Goal: Find contact information: Find contact information

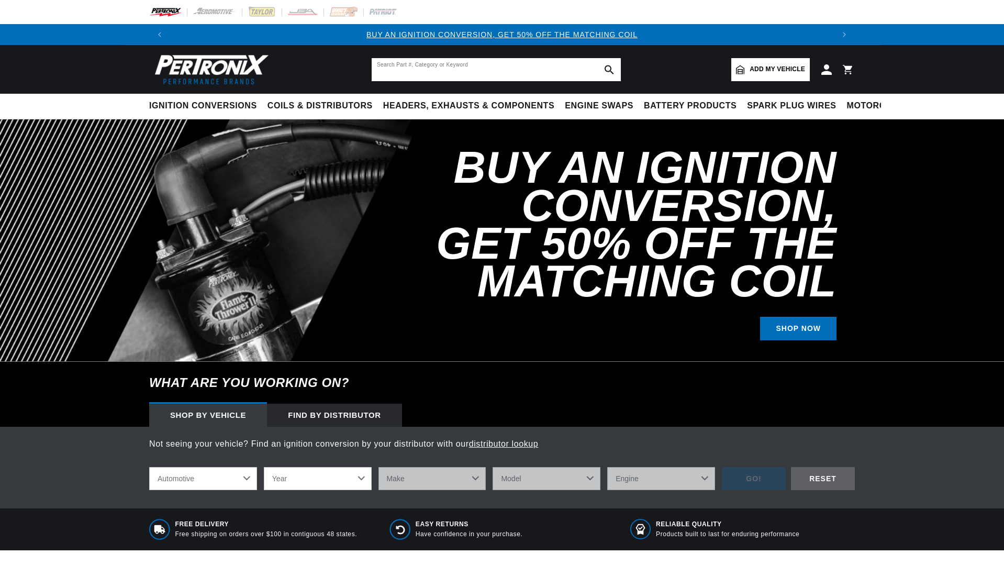
click at [429, 72] on input "text" at bounding box center [496, 69] width 249 height 23
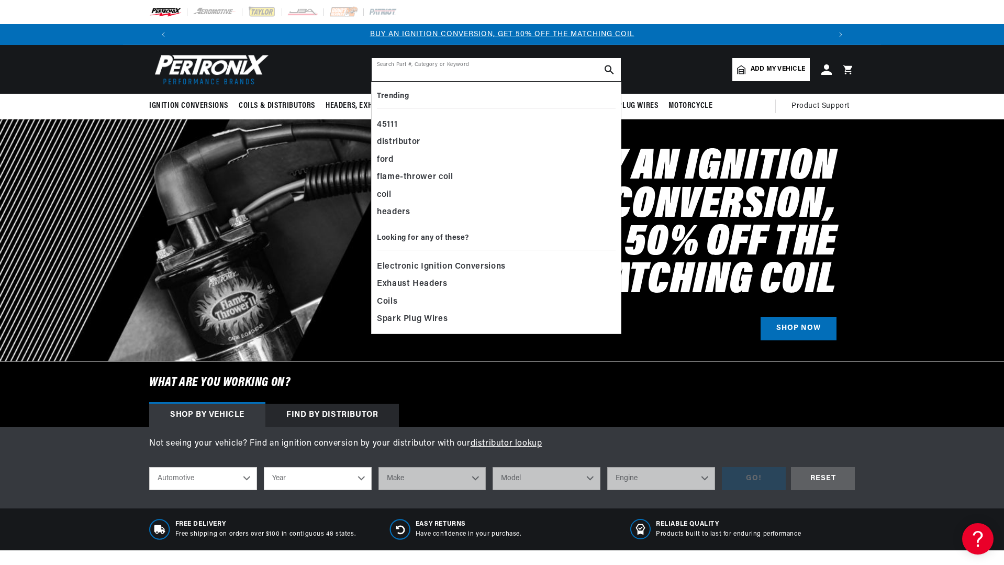
paste input "6489834"
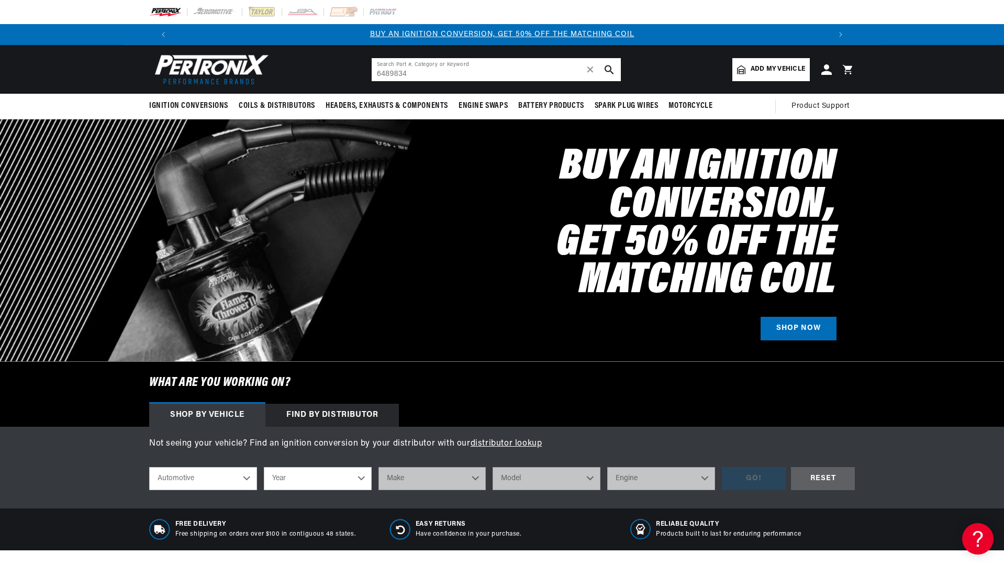
type input "6489834"
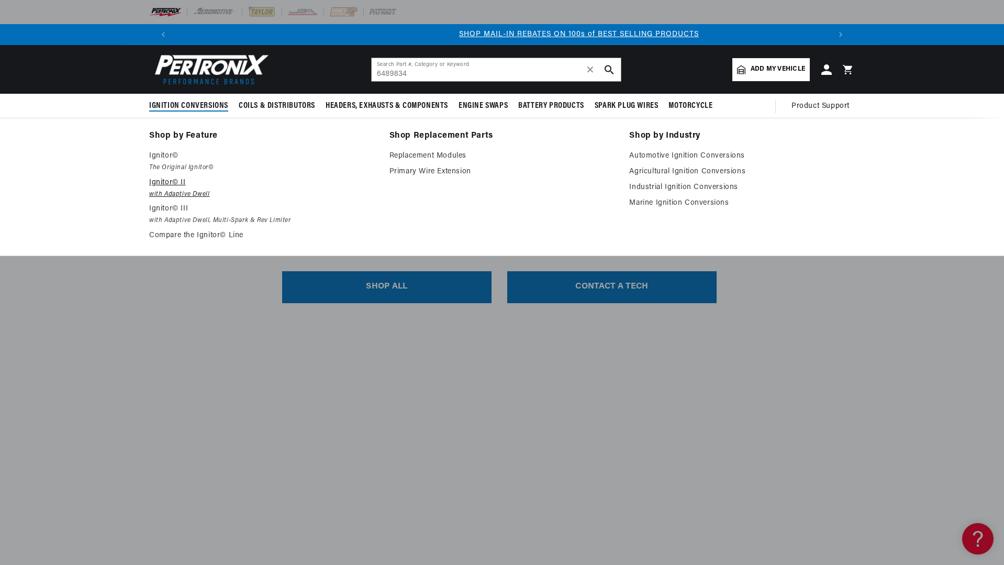
scroll to position [0, 654]
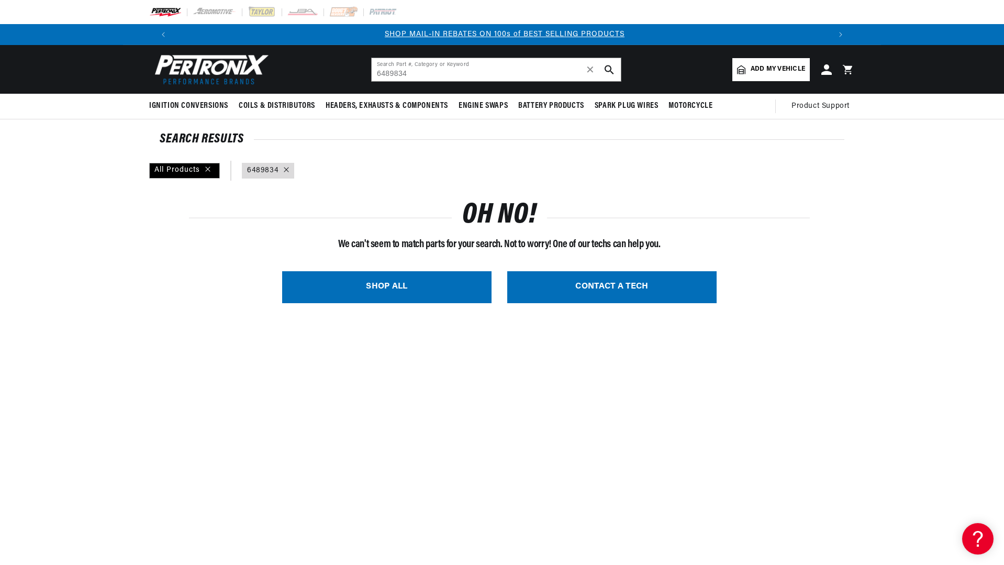
click at [200, 57] on img at bounding box center [209, 69] width 120 height 36
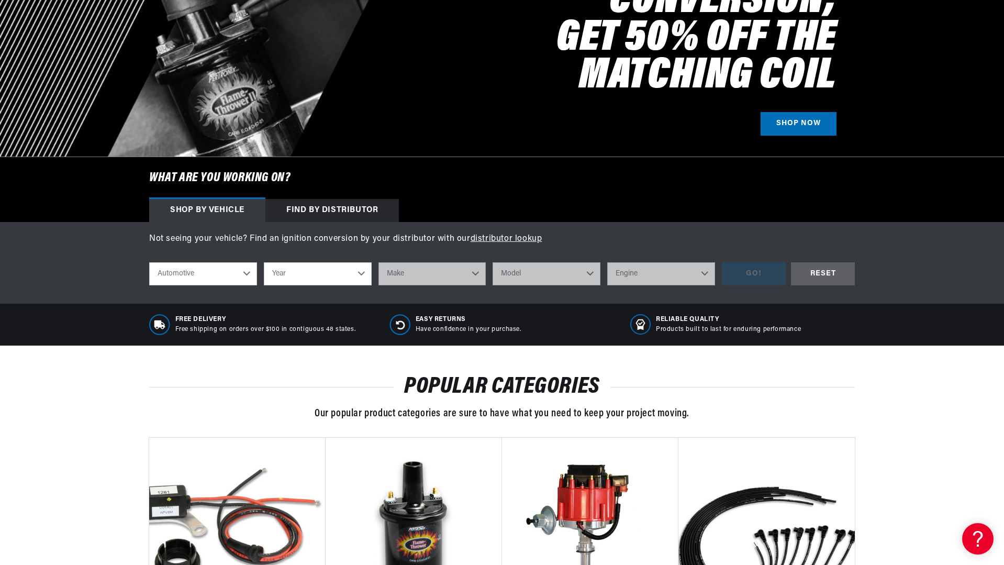
scroll to position [209, 0]
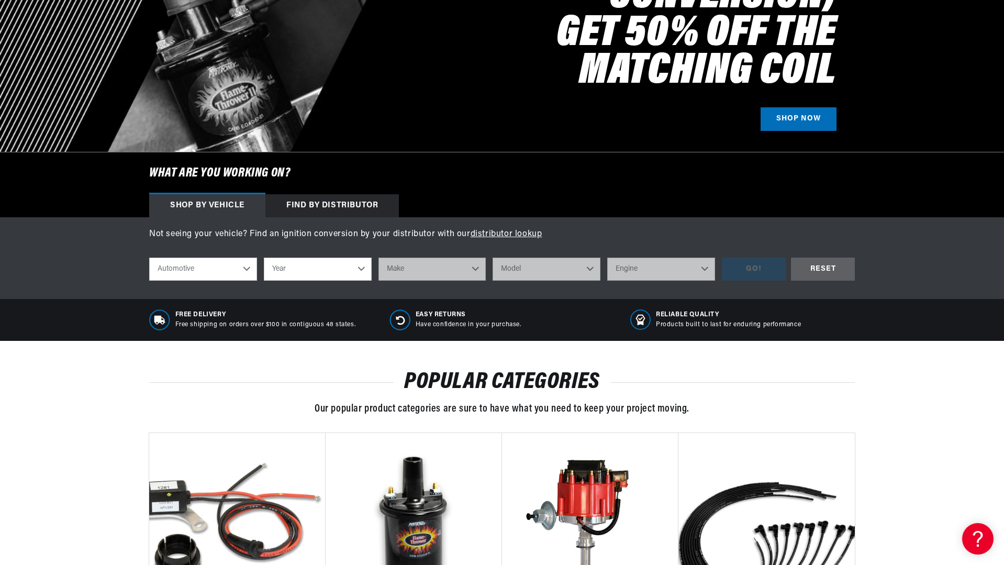
click at [297, 198] on div "Find by Distributor" at bounding box center [331, 205] width 133 height 23
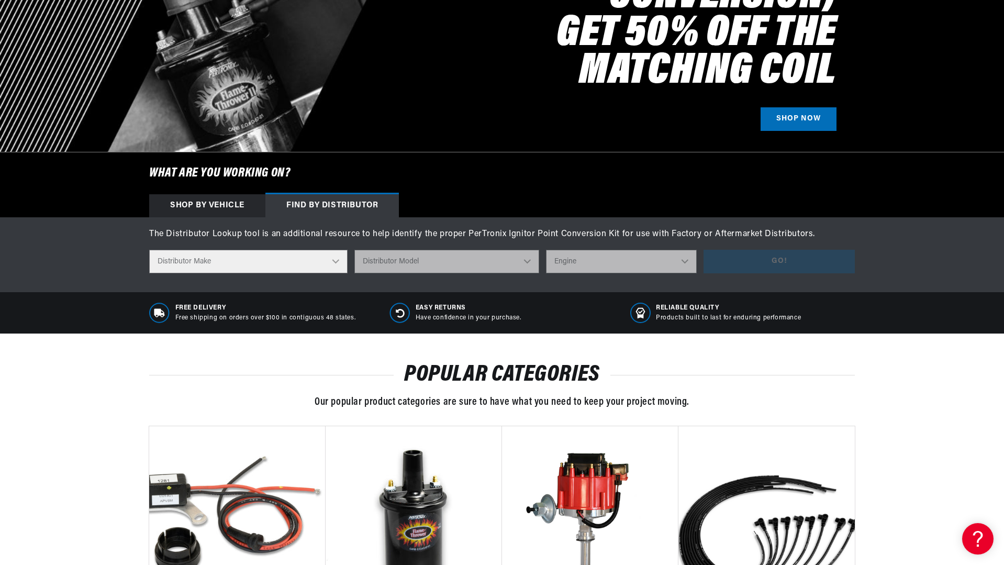
click at [336, 264] on select "Distributor Make Accel Aldon Autolite Bosch Century Chrysler Clark Colt Contine…" at bounding box center [248, 262] width 198 height 24
select select "Chrysler"
click at [149, 250] on select "Distributor Make Accel Aldon Autolite Bosch Century Chrysler Clark Colt Contine…" at bounding box center [248, 262] width 198 height 24
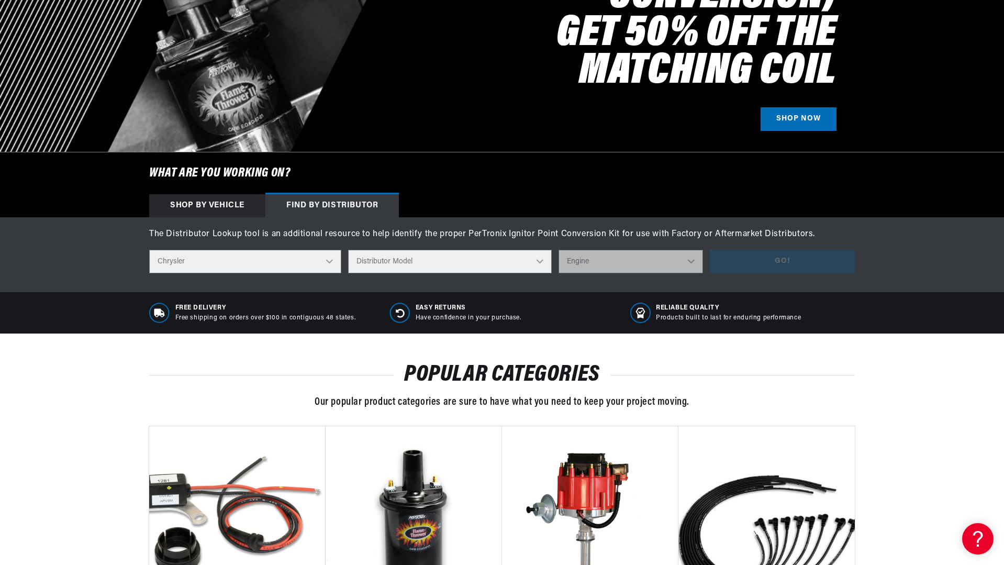
click at [510, 265] on select "Distributor Model 1838505 1889710 1889715 2095270 2095530 2095843 2095844 20958…" at bounding box center [450, 262] width 204 height 24
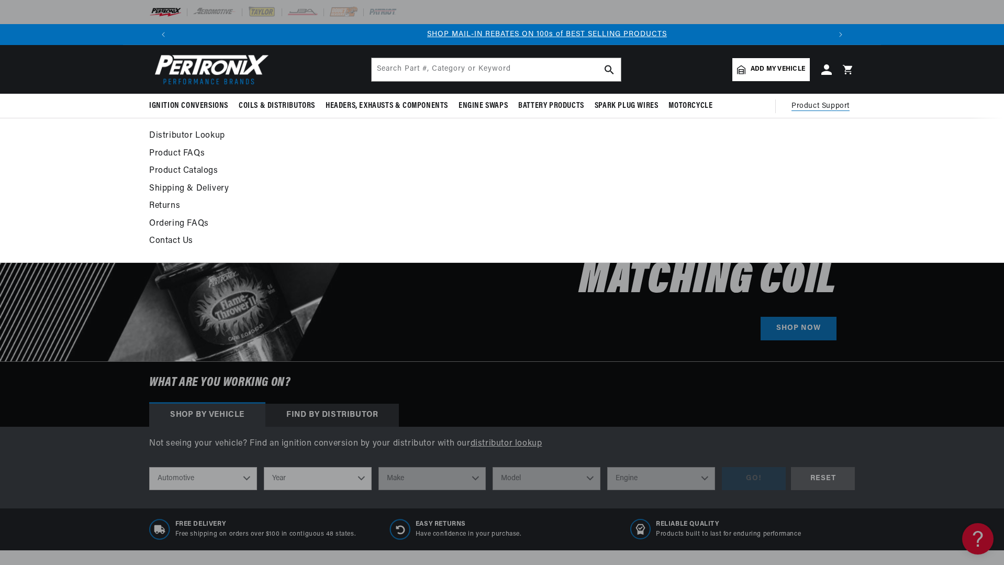
click at [808, 106] on span "Product Support" at bounding box center [820, 106] width 58 height 12
click at [182, 237] on link "Contact Us" at bounding box center [406, 241] width 514 height 15
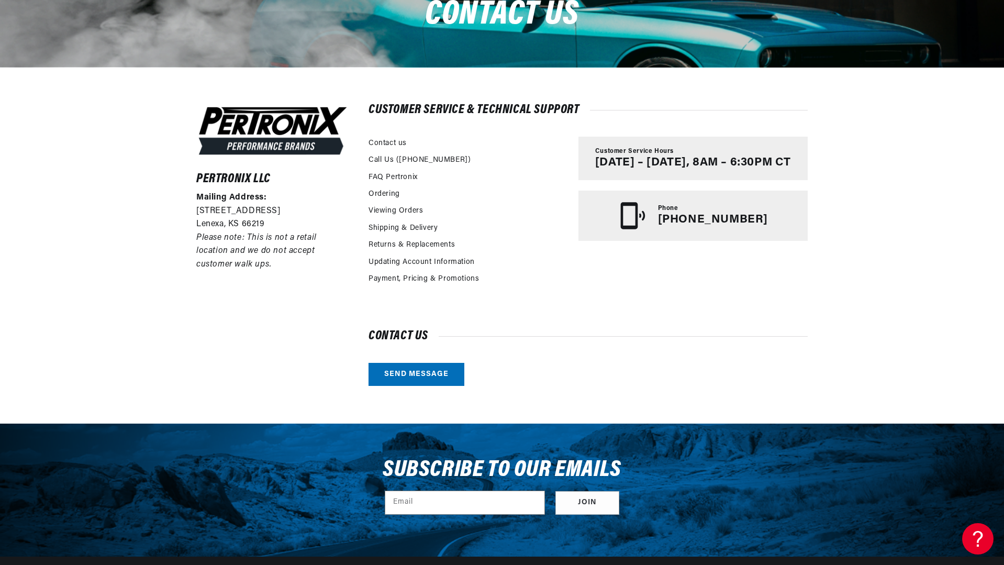
scroll to position [0, 654]
click at [429, 368] on link "Send message" at bounding box center [416, 375] width 96 height 24
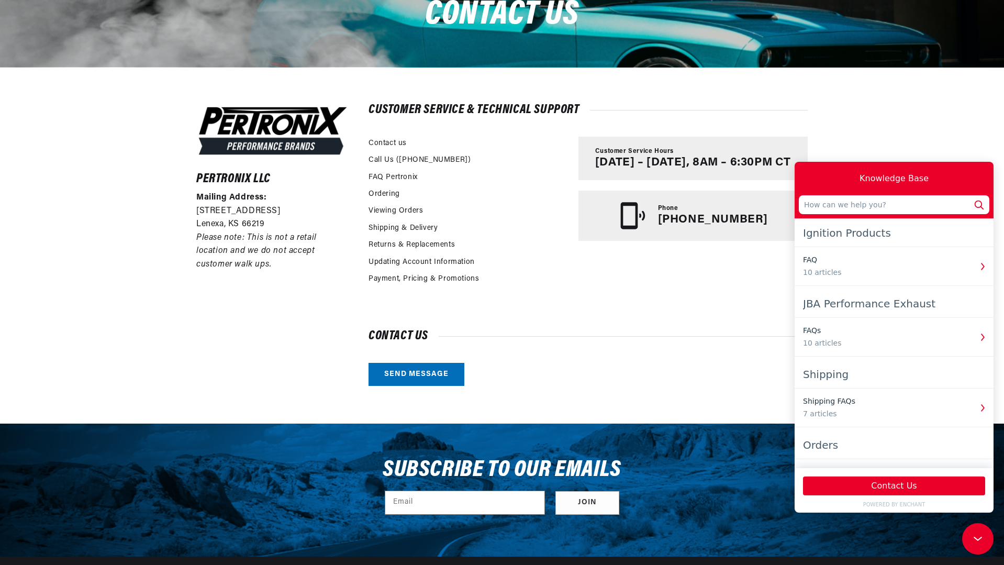
scroll to position [0, 1307]
click at [975, 264] on icon "button" at bounding box center [982, 267] width 14 height 14
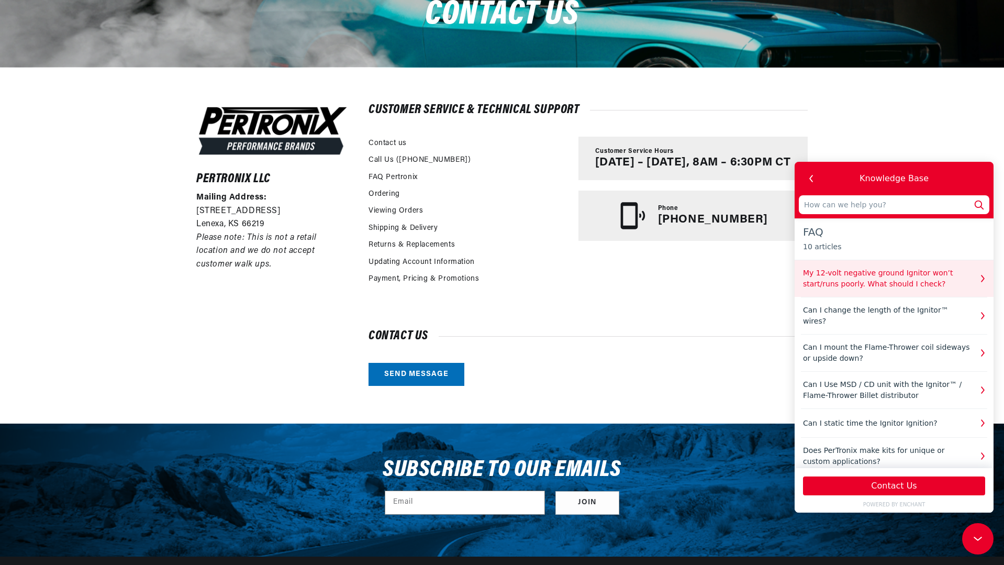
click at [975, 268] on button "My 12-volt negative ground Ignitor won’t start/runs poorly. What should I check?" at bounding box center [893, 278] width 199 height 37
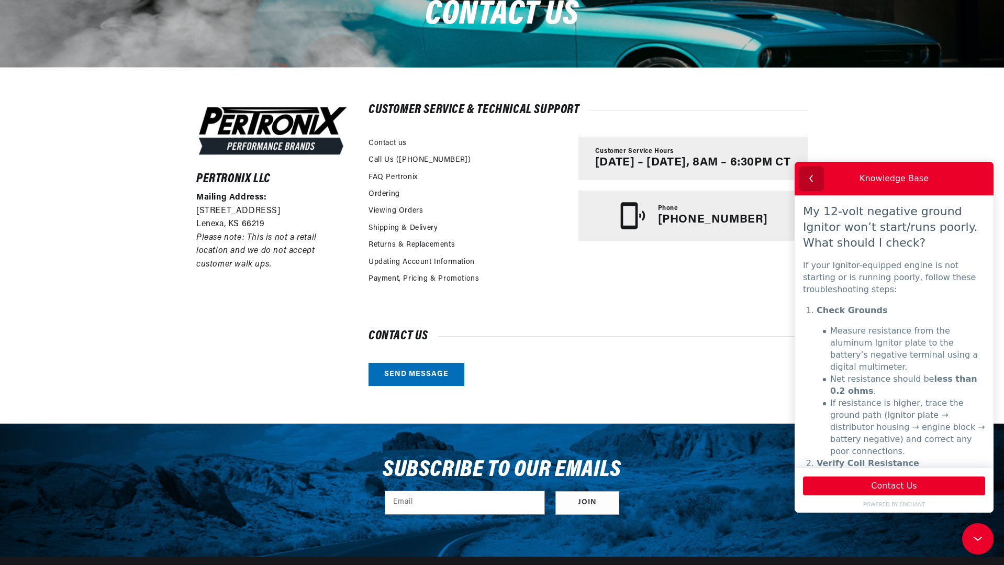
click at [807, 175] on icon "button" at bounding box center [811, 179] width 14 height 14
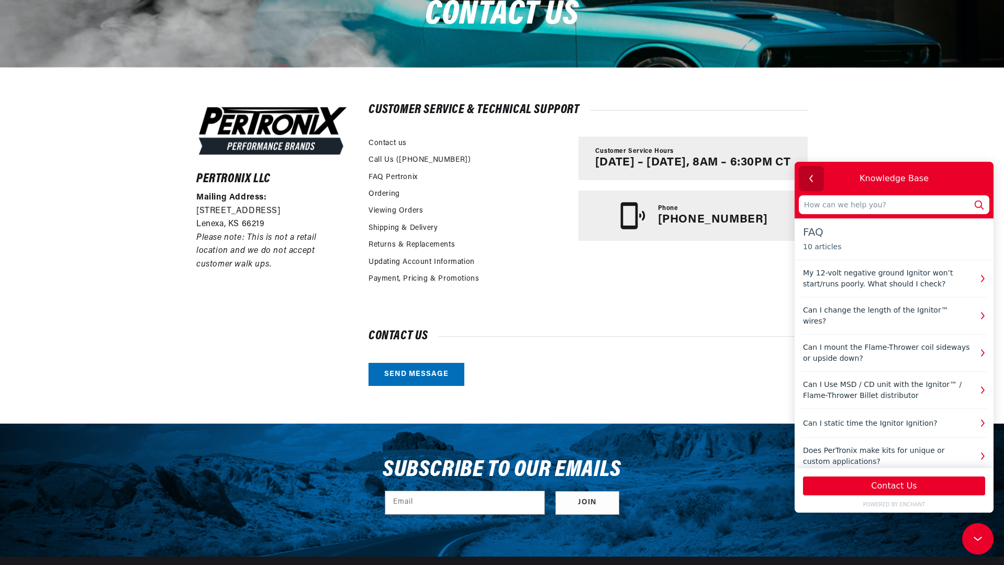
click at [806, 174] on icon "button" at bounding box center [811, 179] width 14 height 14
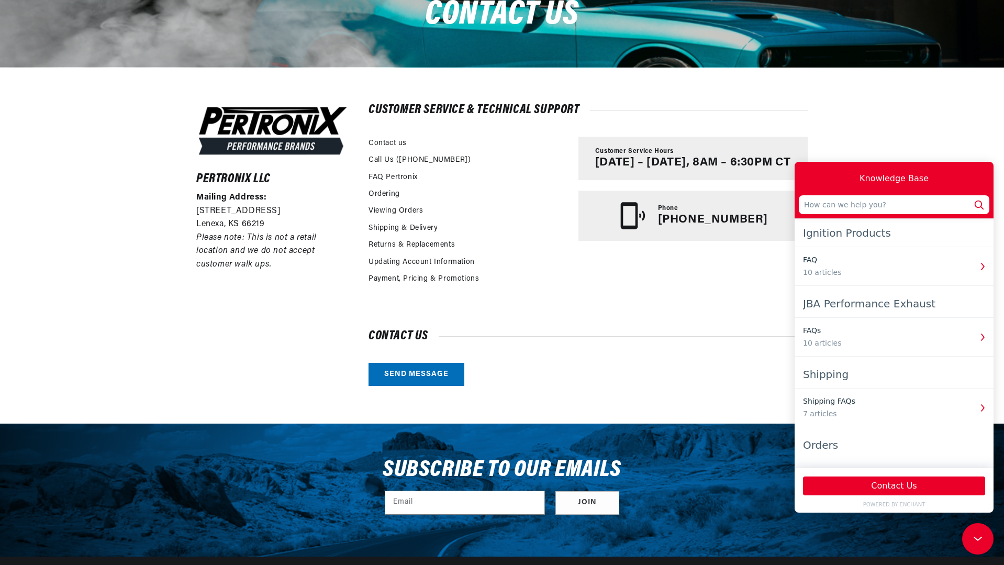
scroll to position [0, 0]
click at [807, 174] on div "Knowledge Base" at bounding box center [894, 178] width 190 height 25
click at [672, 302] on div "Customer Service & Technical Support Contact us Call Us (913-808-2376) FAQ Pert…" at bounding box center [587, 245] width 439 height 281
click at [910, 131] on div "Pertronix LLC Mailing Address: 10955 Mill Creek Road Lenexa, KS 66219 Please no…" at bounding box center [502, 245] width 1004 height 356
click at [652, 336] on h2 "Contact us" at bounding box center [587, 336] width 439 height 10
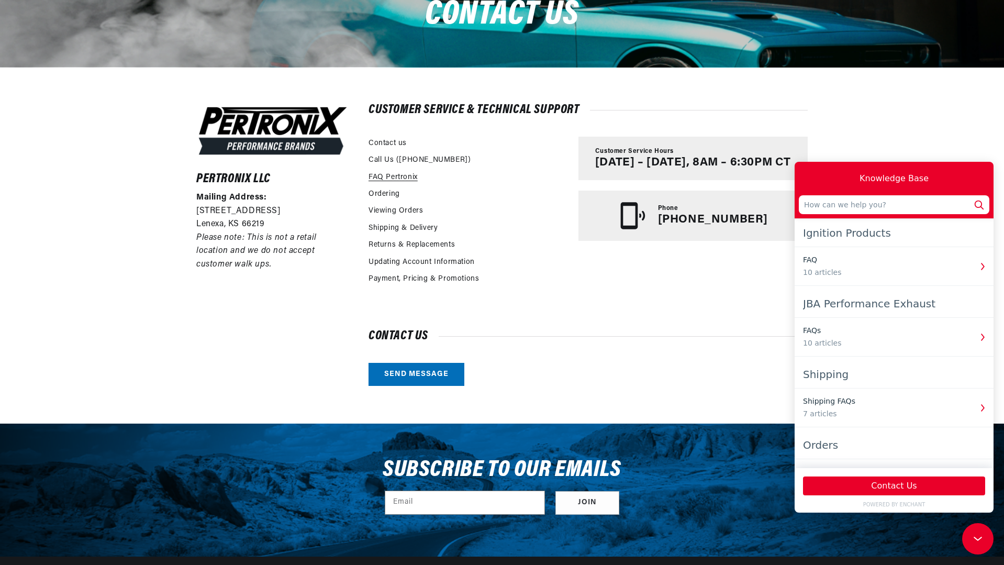
click at [409, 173] on link "FAQ Pertronix" at bounding box center [392, 178] width 49 height 12
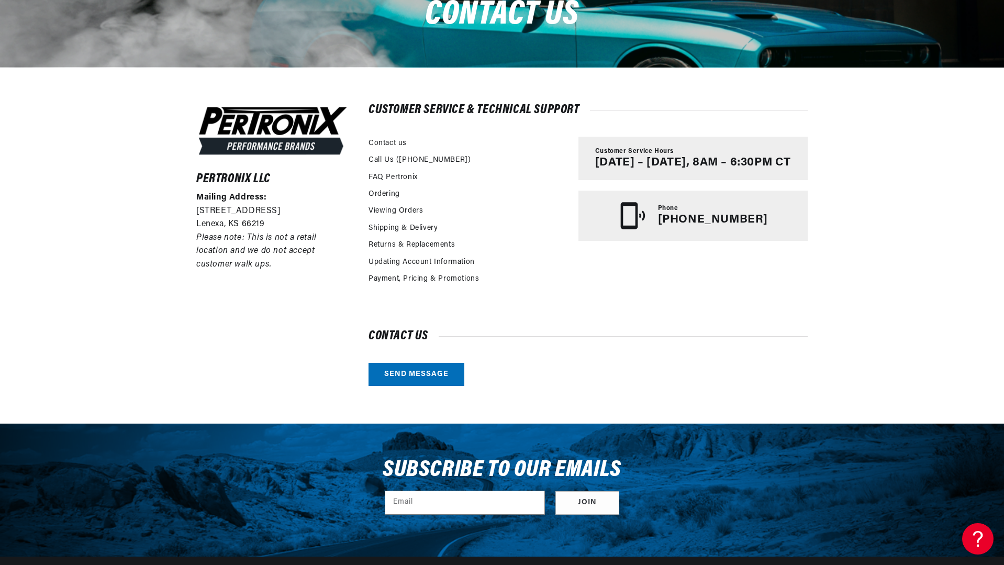
scroll to position [0, 654]
click at [609, 349] on div "Contact us Send message" at bounding box center [587, 358] width 439 height 55
click at [392, 142] on link "Contact us" at bounding box center [387, 144] width 38 height 12
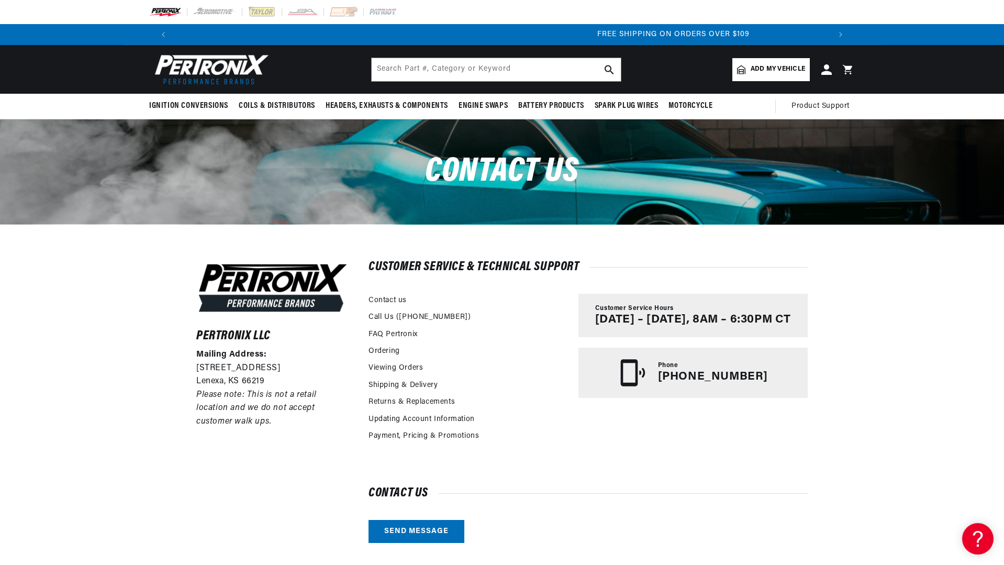
scroll to position [0, 1307]
click at [512, 72] on input "text" at bounding box center [496, 69] width 249 height 23
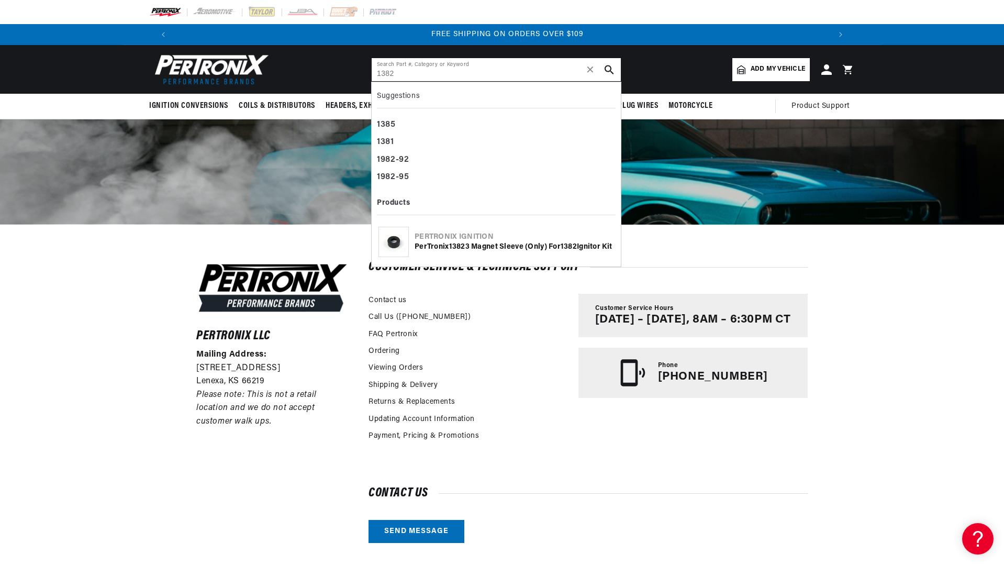
type input "1382"
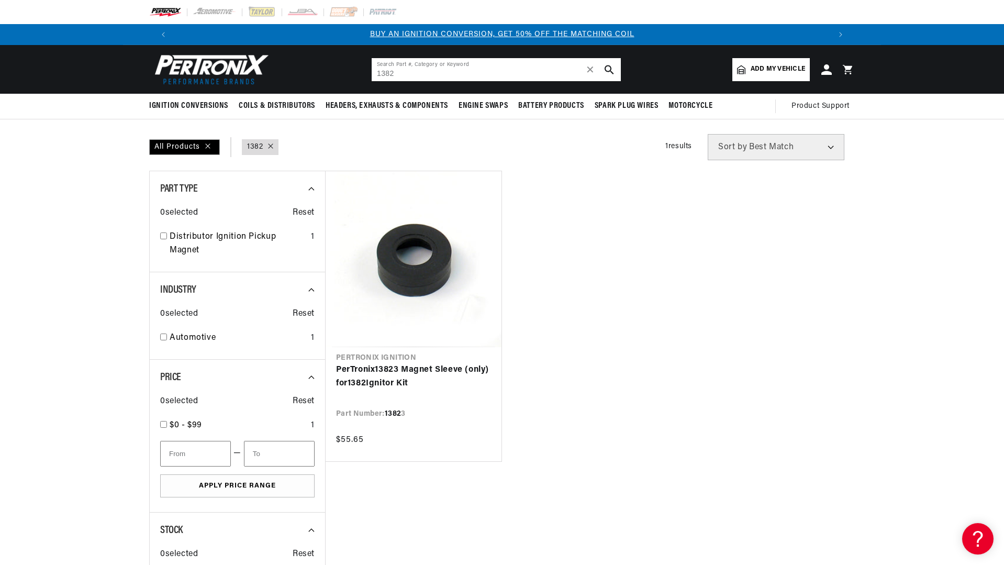
drag, startPoint x: 392, startPoint y: 69, endPoint x: 349, endPoint y: 67, distance: 42.9
click at [349, 67] on header "BETTER SEARCH RESULTS Add your vehicle's year, make, and model to find parts be…" at bounding box center [502, 69] width 758 height 49
type input "91382"
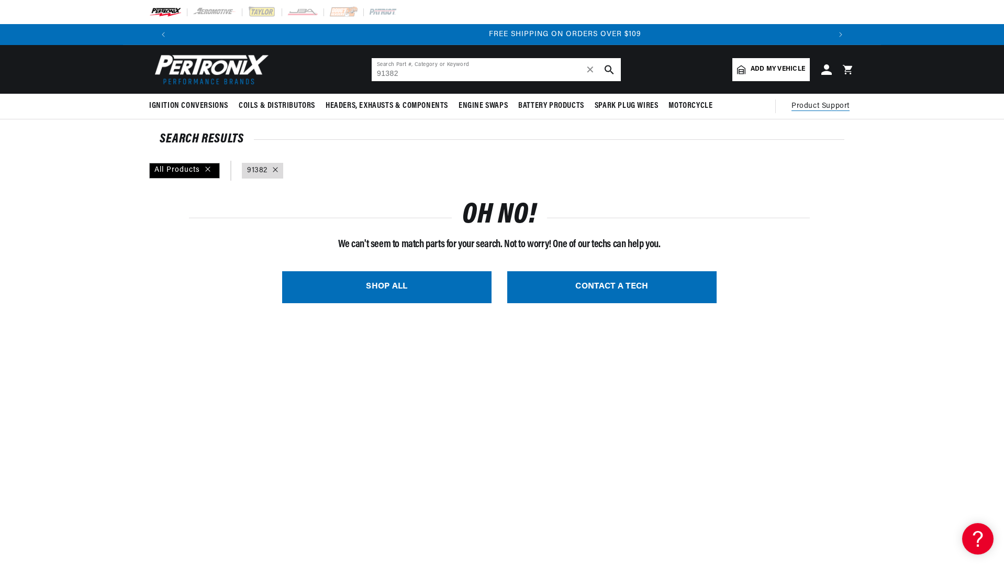
scroll to position [0, 1307]
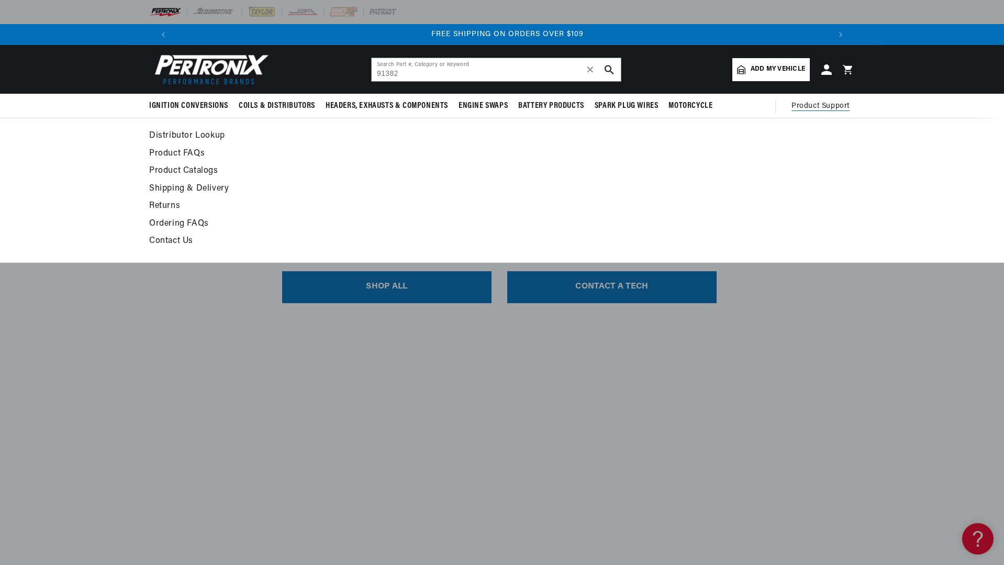
click at [818, 108] on span "Product Support" at bounding box center [820, 106] width 58 height 12
click at [818, 100] on span "Product Support" at bounding box center [820, 106] width 58 height 12
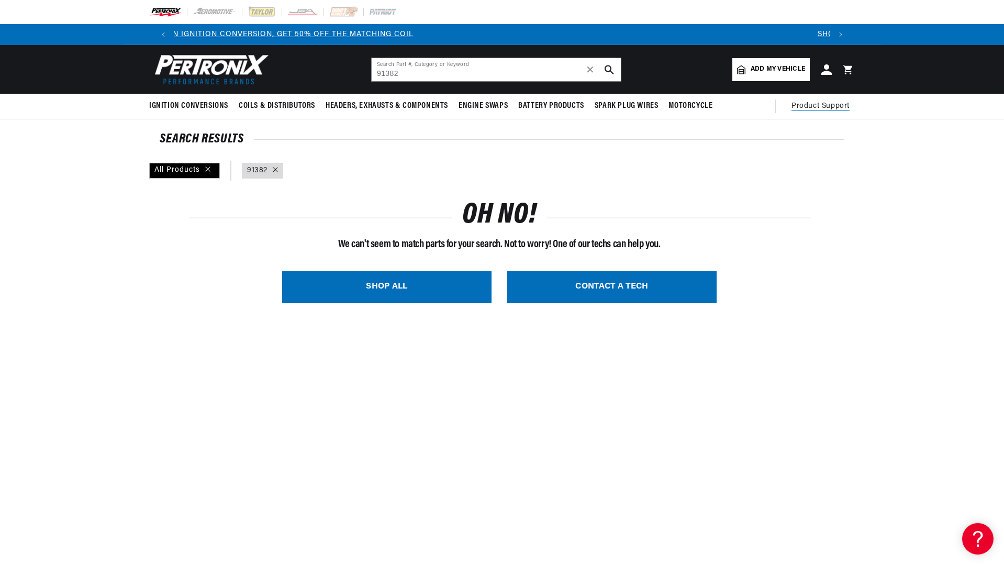
scroll to position [0, 0]
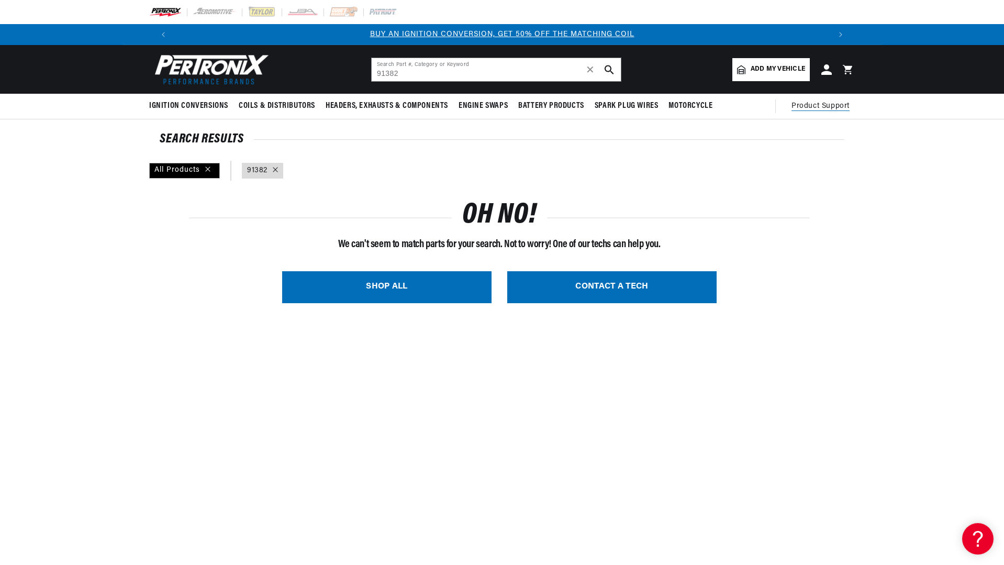
click at [824, 106] on span "Product Support" at bounding box center [820, 106] width 58 height 12
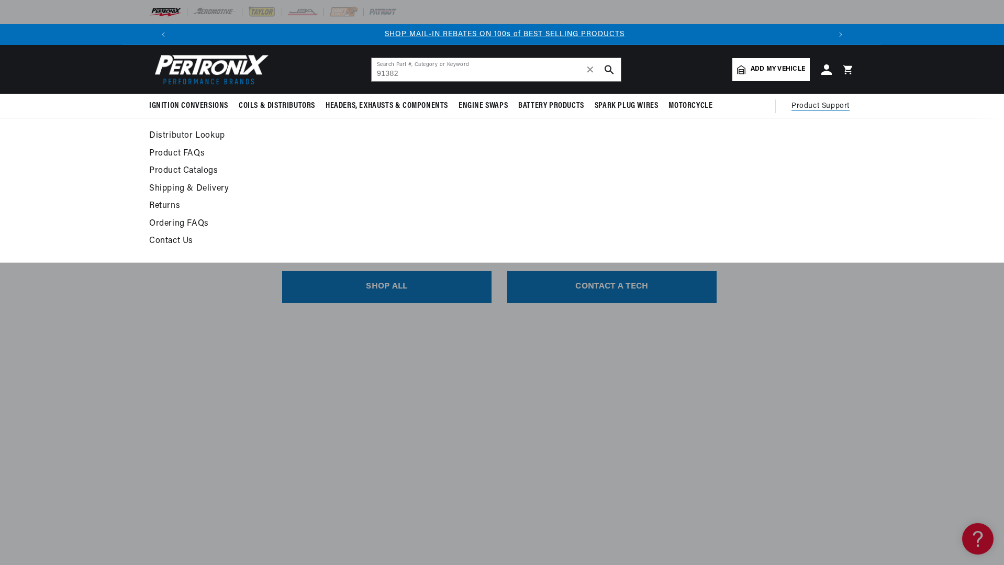
click at [181, 240] on link "Contact Us" at bounding box center [406, 241] width 514 height 15
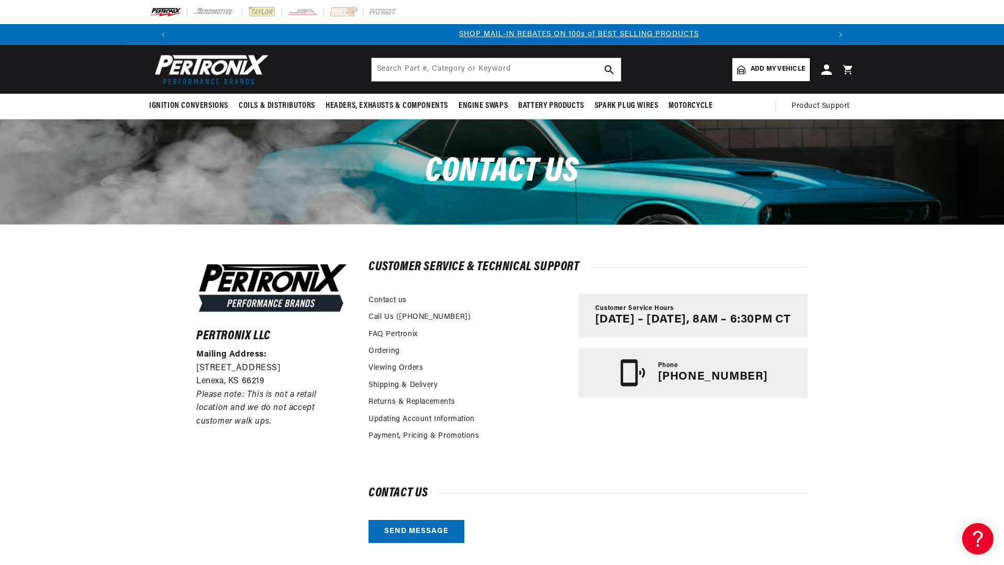
scroll to position [0, 654]
drag, startPoint x: 196, startPoint y: 379, endPoint x: 268, endPoint y: 376, distance: 72.3
click at [268, 376] on p "Lenexa, KS 66219" at bounding box center [272, 382] width 153 height 14
